Goal: Find specific page/section: Find specific page/section

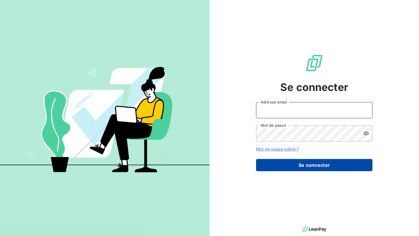
type input "[EMAIL_ADDRESS][PERSON_NAME][DOMAIN_NAME]"
click at [295, 161] on button "Se connecter" at bounding box center [314, 165] width 116 height 12
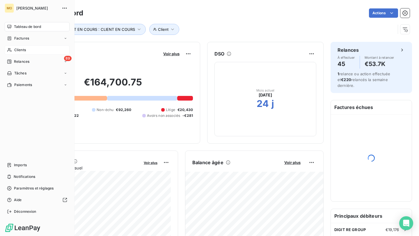
click at [11, 50] on icon at bounding box center [9, 50] width 4 height 4
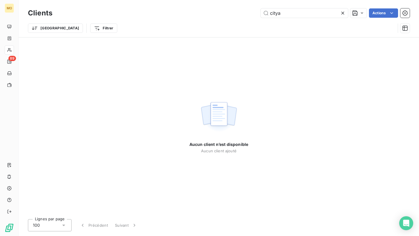
type input "citya"
